Goal: Answer question/provide support: Share knowledge or assist other users

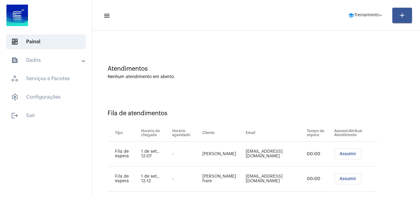
scroll to position [33, 0]
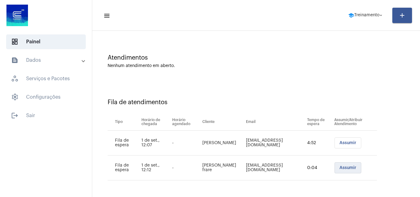
click at [339, 167] on span "Assumir" at bounding box center [347, 168] width 17 height 4
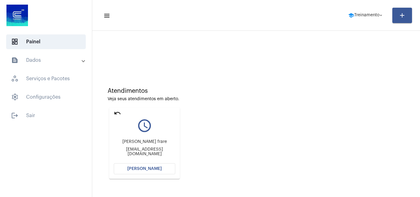
click at [147, 163] on button "[PERSON_NAME]" at bounding box center [144, 168] width 61 height 11
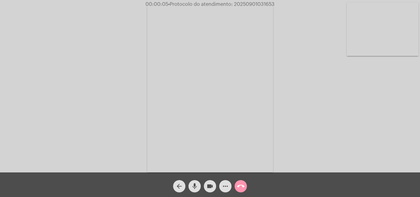
click at [193, 183] on mat-icon "mic" at bounding box center [194, 186] width 7 height 7
click at [356, 119] on div "Acessando Câmera e Microfone..." at bounding box center [210, 88] width 419 height 172
click at [197, 184] on mat-icon "mic_off" at bounding box center [194, 186] width 7 height 7
click at [193, 185] on mat-icon "mic" at bounding box center [194, 186] width 7 height 7
click at [196, 185] on mat-icon "mic_off" at bounding box center [194, 186] width 7 height 7
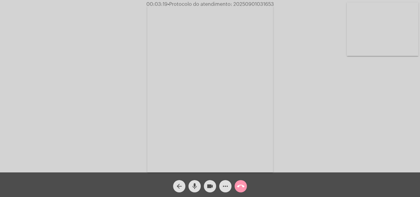
click at [293, 98] on div "Acessando Câmera e Microfone..." at bounding box center [210, 88] width 419 height 172
click at [247, 2] on span "• Protocolo do atendimento: 20250901031653" at bounding box center [220, 4] width 106 height 5
click at [247, 2] on span "• Protocolo do atendimento: 20250901031653" at bounding box center [221, 4] width 106 height 5
copy span "20250901031653"
click at [242, 187] on mat-icon "call_end" at bounding box center [240, 186] width 7 height 7
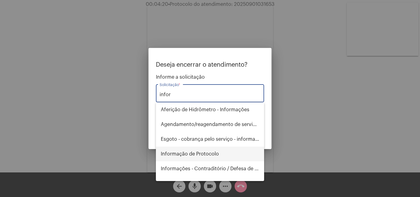
click at [202, 155] on span "Informação de Protocolo" at bounding box center [210, 154] width 98 height 15
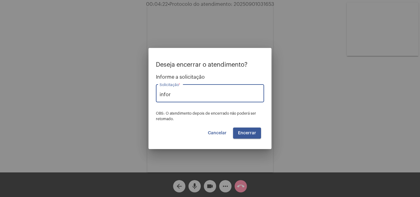
type input "Informação de Protocolo"
click at [245, 135] on span "Encerrar" at bounding box center [247, 133] width 18 height 4
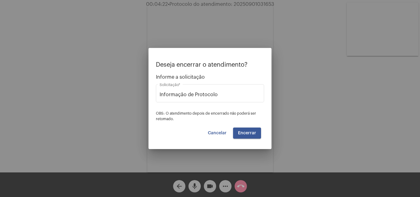
click at [246, 130] on button "Encerrar" at bounding box center [247, 133] width 28 height 11
drag, startPoint x: 246, startPoint y: 130, endPoint x: 226, endPoint y: 134, distance: 20.4
click at [246, 130] on button "Encerrar" at bounding box center [247, 133] width 28 height 11
click at [217, 131] on span "Cancelar" at bounding box center [217, 133] width 19 height 4
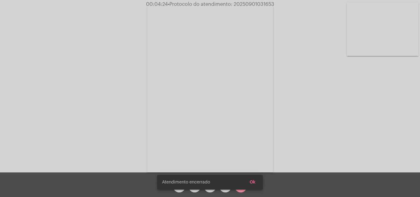
click at [183, 182] on span "Atendimento encerrado" at bounding box center [186, 182] width 48 height 6
click at [251, 182] on span "Ok" at bounding box center [253, 182] width 6 height 4
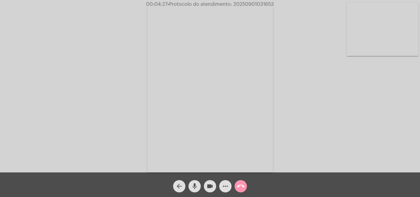
click at [180, 187] on body "00:04:27 • Protocolo do atendimento: 20250901031653 Acessando Câmera e Microfon…" at bounding box center [210, 98] width 420 height 197
click at [179, 189] on mat-icon "arrow_back" at bounding box center [178, 186] width 7 height 7
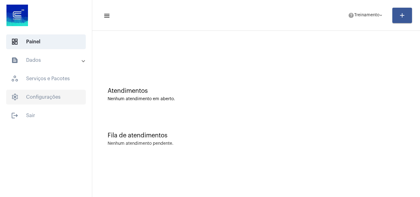
click at [40, 94] on span "settings Configurações" at bounding box center [46, 97] width 80 height 15
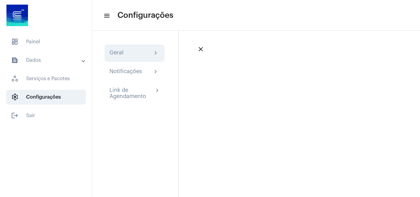
click at [127, 53] on div "Geral chevron_right" at bounding box center [134, 52] width 50 height 7
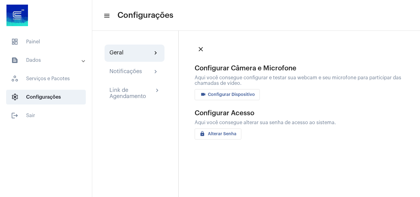
click at [214, 92] on span "videocam Configurar Dispositivo" at bounding box center [226, 94] width 55 height 4
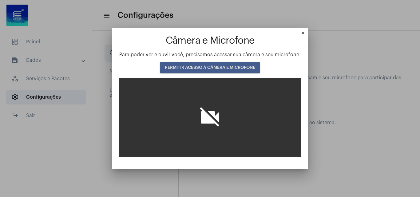
click at [205, 67] on span "PERMITIR ACESSO À CÂMERA E MICROFONE" at bounding box center [210, 67] width 90 height 4
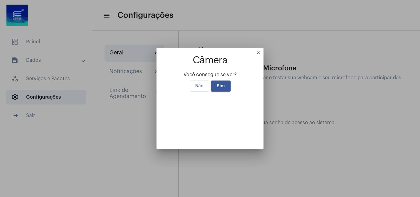
click at [217, 84] on span "Sim" at bounding box center [221, 86] width 8 height 4
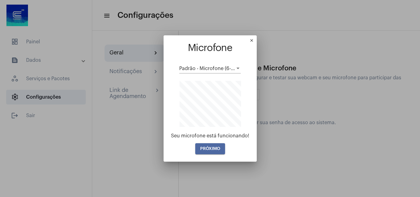
click at [222, 148] on button "PRÓXIMO" at bounding box center [210, 148] width 30 height 11
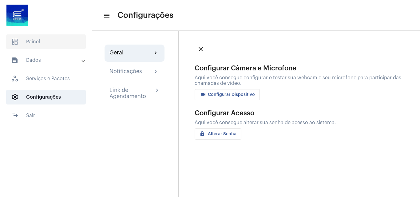
click at [41, 44] on span "dashboard Painel" at bounding box center [46, 41] width 80 height 15
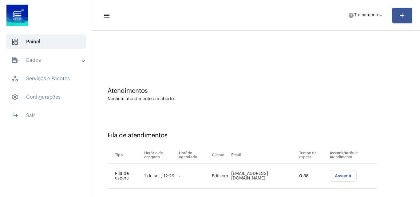
scroll to position [8, 0]
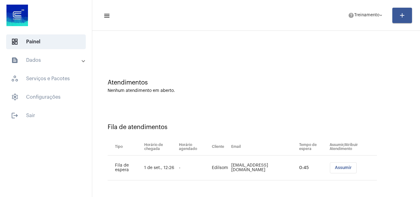
click at [344, 169] on span "Assumir" at bounding box center [343, 168] width 17 height 4
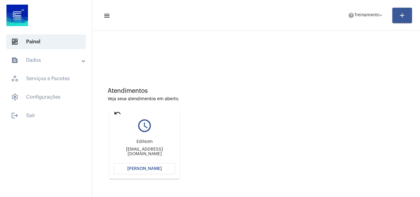
click at [150, 165] on button "[PERSON_NAME]" at bounding box center [144, 168] width 61 height 11
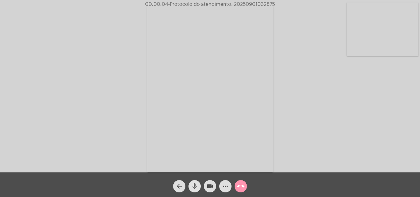
click at [191, 187] on button "mic" at bounding box center [194, 186] width 12 height 12
click at [193, 184] on mat-icon "mic_off" at bounding box center [194, 186] width 7 height 7
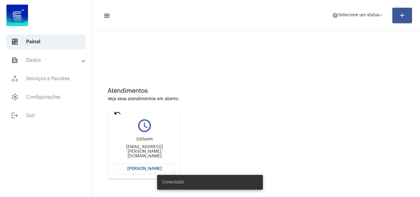
click at [137, 167] on span "[PERSON_NAME]" at bounding box center [144, 169] width 34 height 4
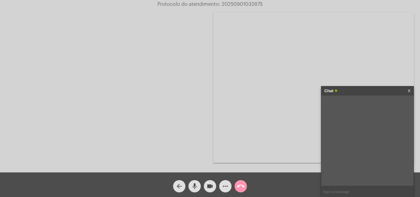
click at [407, 90] on div "Chat X" at bounding box center [367, 90] width 92 height 9
click at [194, 186] on mat-icon "mic" at bounding box center [194, 186] width 7 height 7
click at [195, 183] on mat-icon "mic_off" at bounding box center [194, 186] width 7 height 7
click at [330, 192] on input "text" at bounding box center [367, 191] width 92 height 11
type input "S"
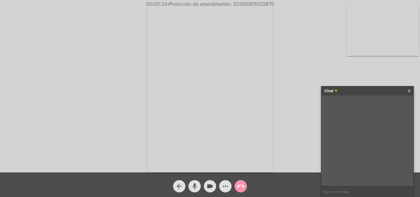
click at [180, 188] on mat-icon "arrow_back" at bounding box center [178, 186] width 7 height 7
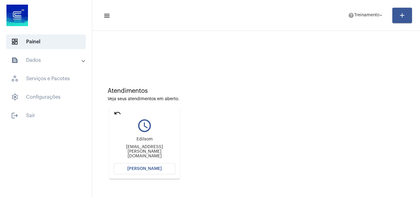
click at [118, 112] on mat-icon "undo" at bounding box center [117, 112] width 7 height 7
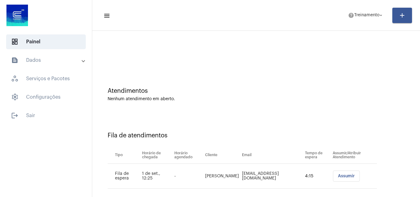
scroll to position [8, 0]
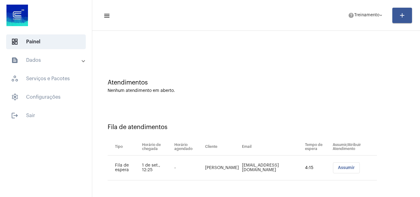
click at [337, 165] on button "Assumir" at bounding box center [346, 167] width 27 height 11
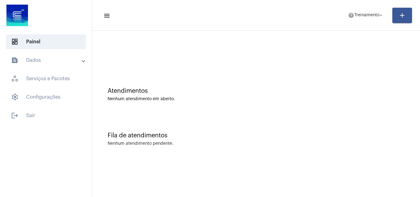
scroll to position [0, 0]
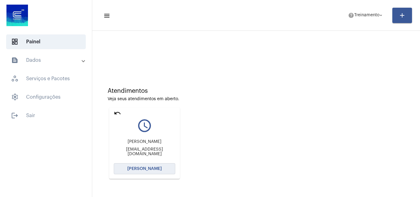
click at [153, 169] on span "Abrir Chamada" at bounding box center [144, 169] width 34 height 4
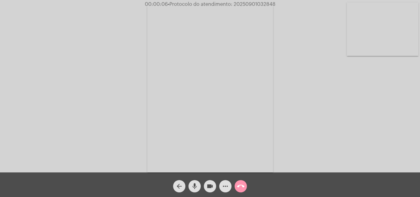
click at [195, 180] on span "mic" at bounding box center [194, 186] width 7 height 12
click at [323, 115] on div "Acessando Câmera e Microfone..." at bounding box center [210, 88] width 419 height 172
click at [198, 184] on mat-icon "mic_off" at bounding box center [194, 186] width 7 height 7
